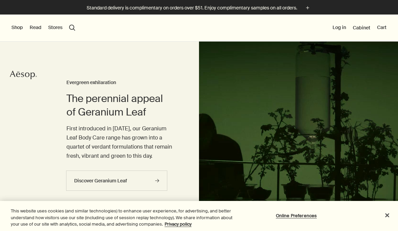
click at [13, 24] on button "Shop" at bounding box center [16, 27] width 11 height 7
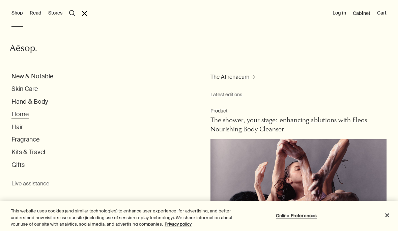
click at [19, 113] on button "Home" at bounding box center [19, 114] width 17 height 8
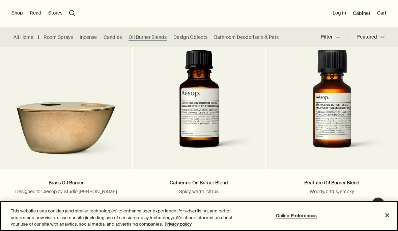
scroll to position [196, 0]
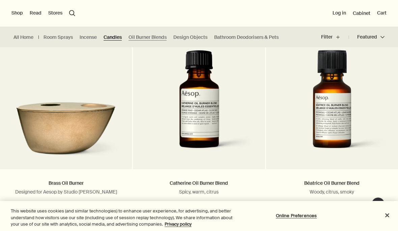
click at [113, 38] on link "Candles" at bounding box center [113, 37] width 18 height 6
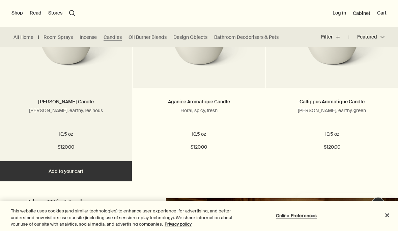
click at [81, 101] on link "[PERSON_NAME] Candle" at bounding box center [66, 102] width 56 height 6
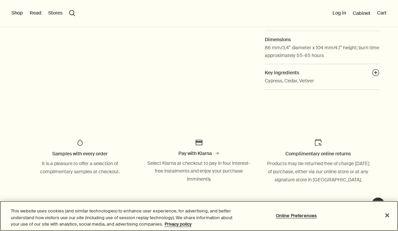
scroll to position [254, 0]
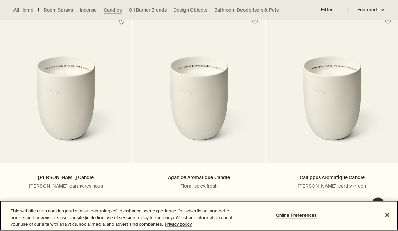
scroll to position [201, 0]
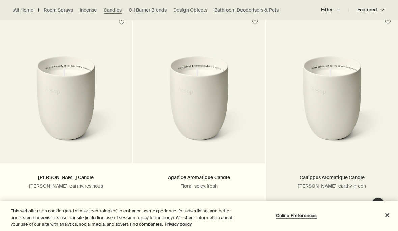
click at [326, 178] on link "Callippus Aromatique Candle" at bounding box center [332, 177] width 65 height 6
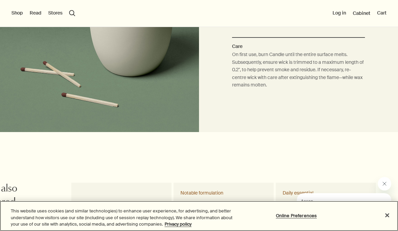
scroll to position [591, 0]
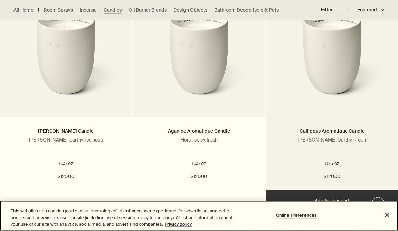
scroll to position [248, 0]
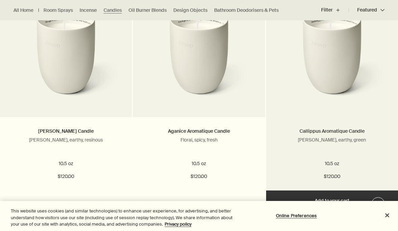
click at [330, 133] on link "Callippus Aromatique Candle" at bounding box center [332, 131] width 65 height 6
